Goal: Check status: Check status

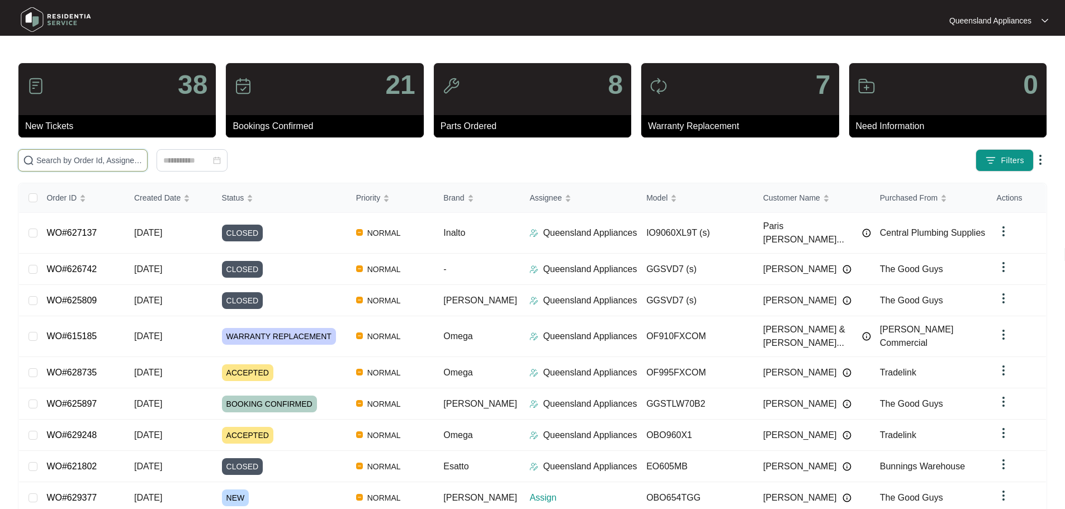
click at [143, 163] on input "text" at bounding box center [89, 160] width 106 height 12
paste input "628967"
type input "628967"
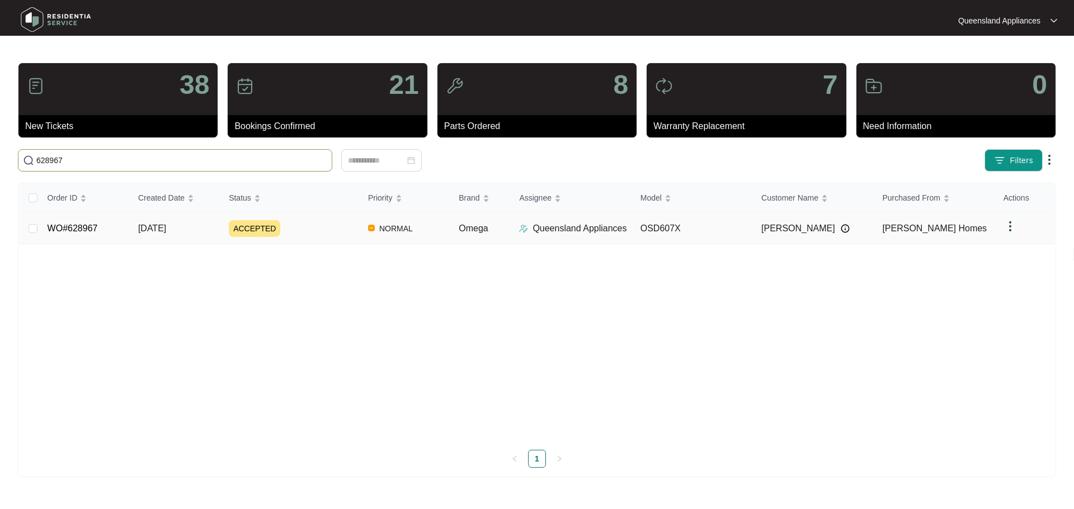
click at [300, 238] on td "ACCEPTED" at bounding box center [289, 228] width 139 height 31
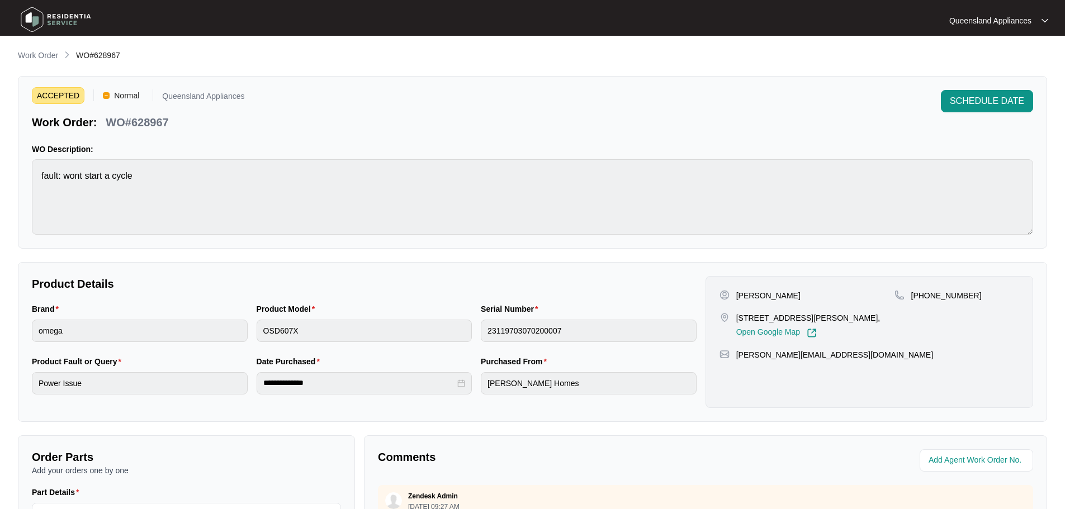
drag, startPoint x: 967, startPoint y: 295, endPoint x: 956, endPoint y: 297, distance: 11.0
click at [966, 295] on div "[PHONE_NUMBER]" at bounding box center [957, 295] width 125 height 11
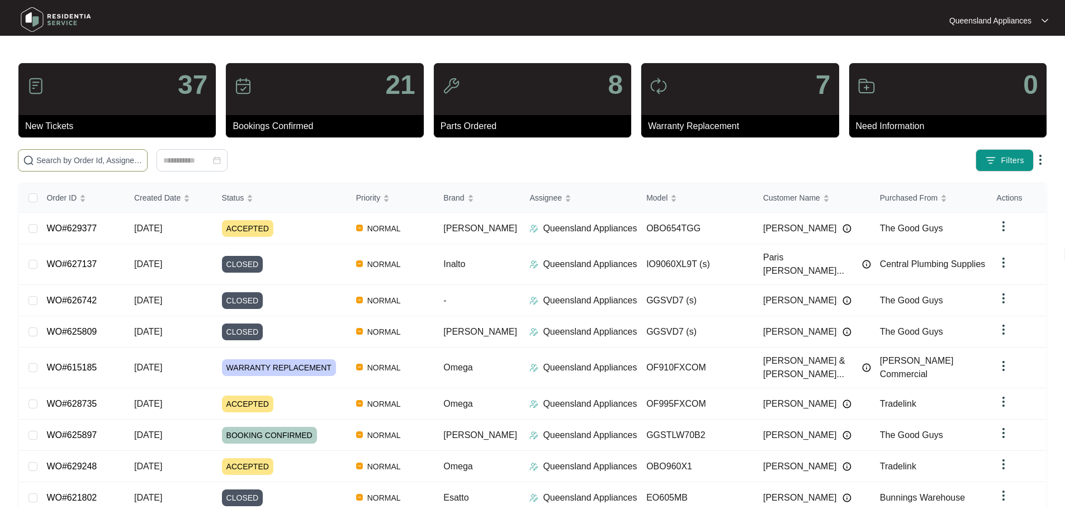
click at [148, 151] on span at bounding box center [83, 160] width 130 height 22
paste input "629248"
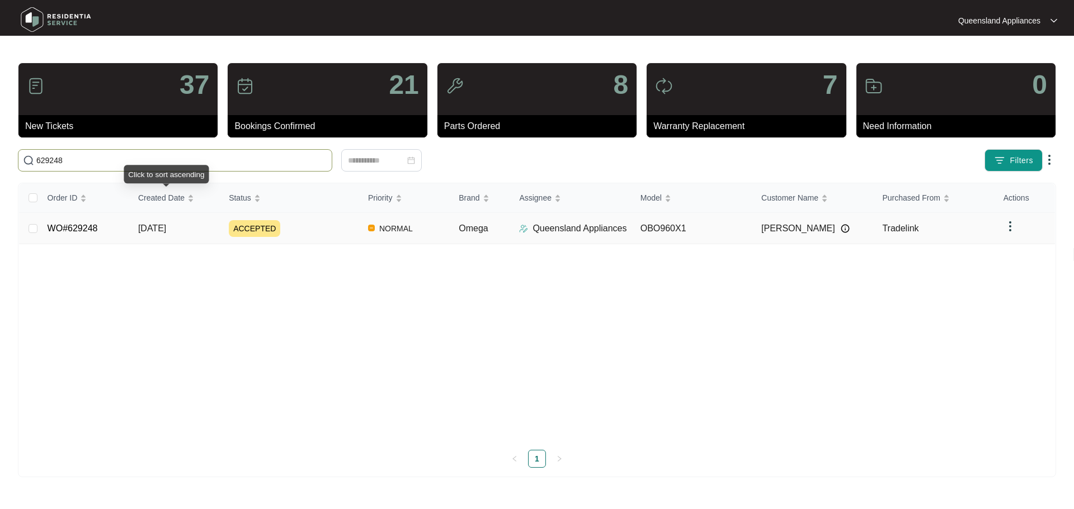
type input "629248"
click at [164, 226] on span "[DATE]" at bounding box center [152, 229] width 28 height 10
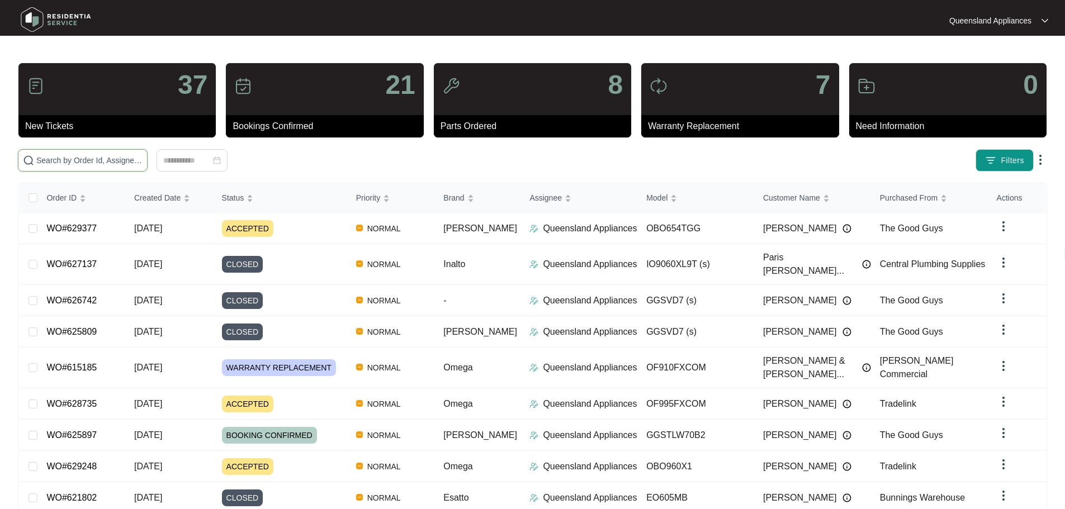
click at [143, 164] on input "text" at bounding box center [89, 160] width 106 height 12
paste input "629261"
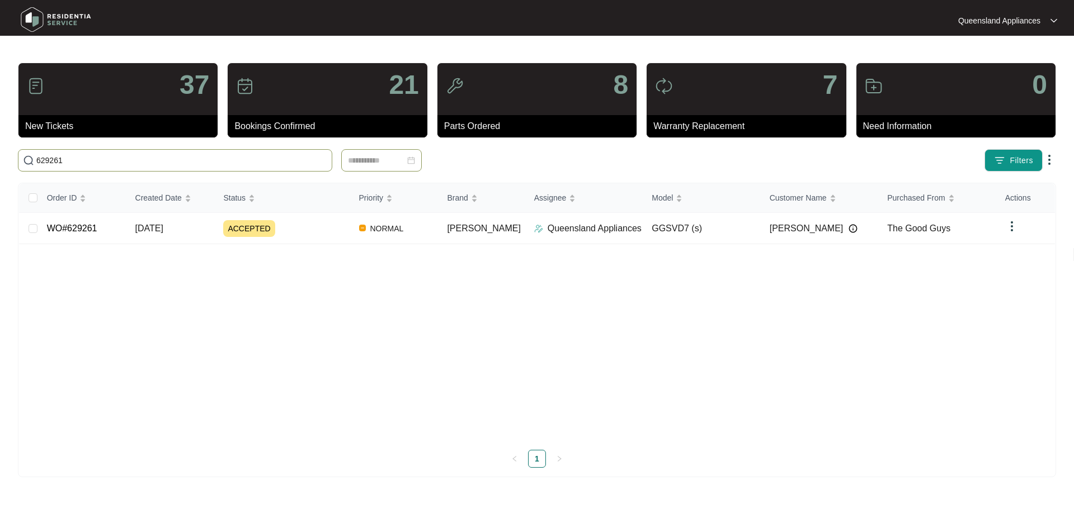
type input "629261"
click at [282, 220] on div "ACCEPTED" at bounding box center [286, 228] width 126 height 17
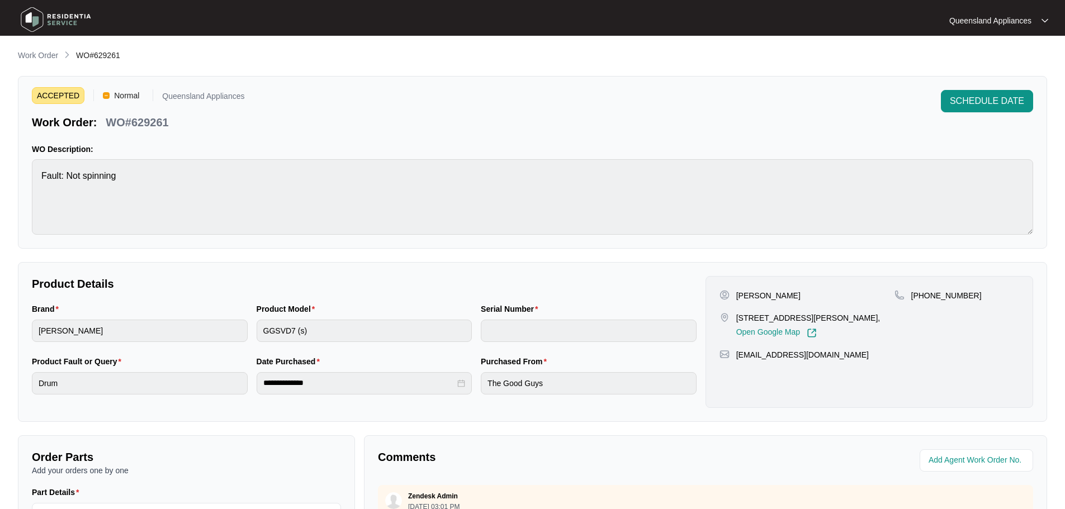
click at [146, 112] on div "WO#629261" at bounding box center [137, 121] width 72 height 20
click at [149, 120] on p "WO#629261" at bounding box center [137, 123] width 63 height 16
copy p "629261"
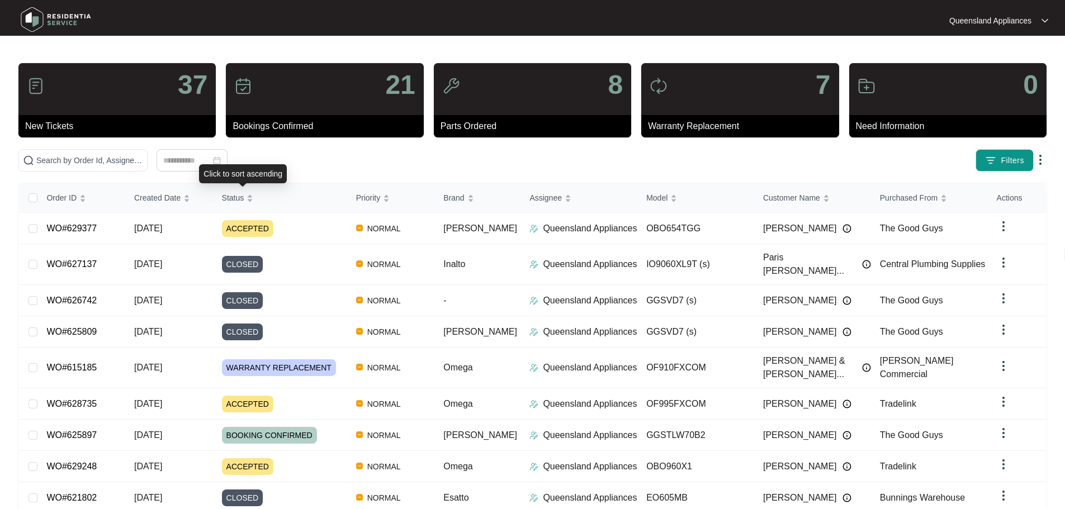
click at [231, 166] on div "Click to sort ascending" at bounding box center [243, 173] width 88 height 19
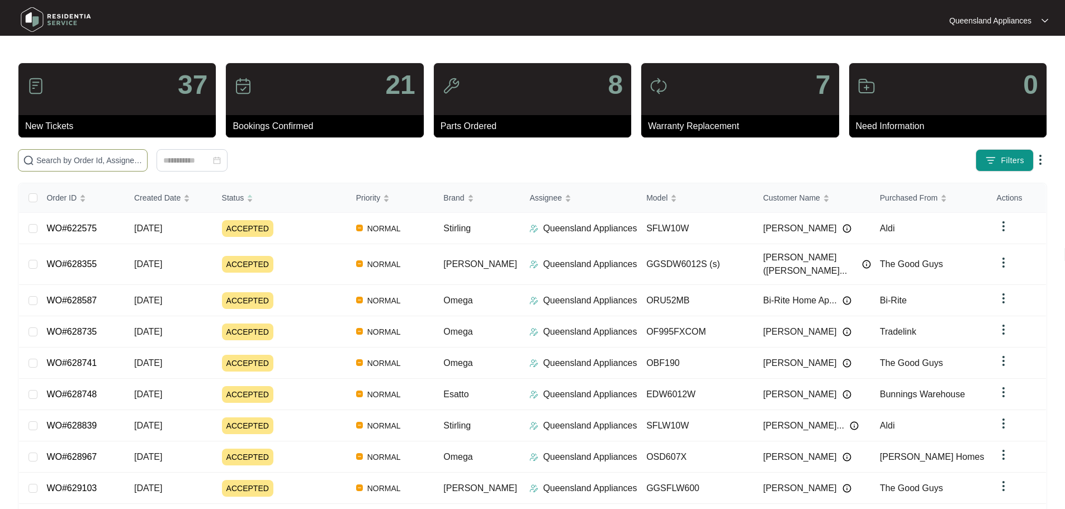
click at [143, 154] on input "text" at bounding box center [89, 160] width 106 height 12
paste input "629377"
type input "629377"
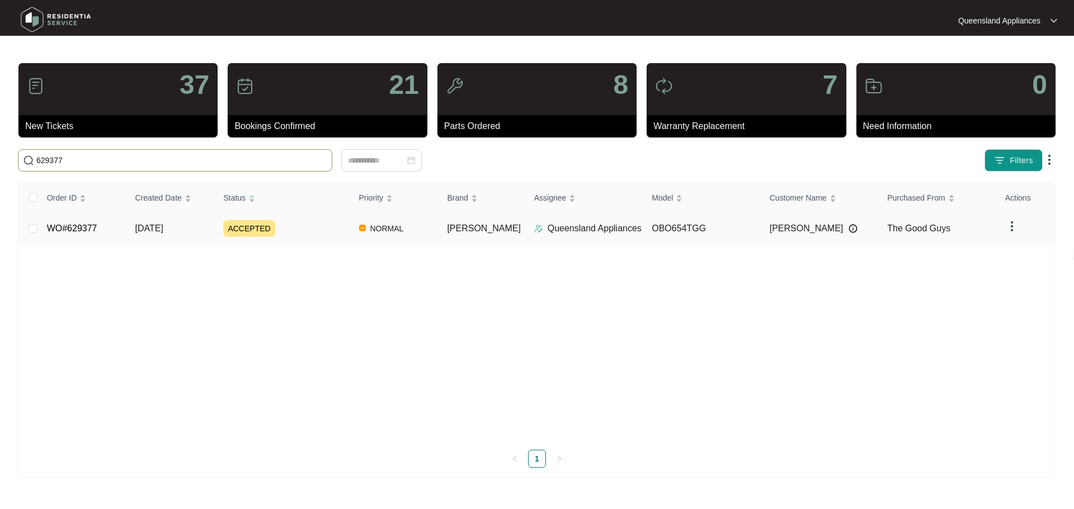
click at [575, 224] on p "Queensland Appliances" at bounding box center [594, 228] width 94 height 13
click at [328, 220] on div "Order ID Created Date Status Priority Brand Assignee Model Customer Name Purcha…" at bounding box center [537, 325] width 1036 height 285
click at [429, 233] on td "NORMAL" at bounding box center [394, 228] width 88 height 31
